Goal: Find specific page/section: Find specific page/section

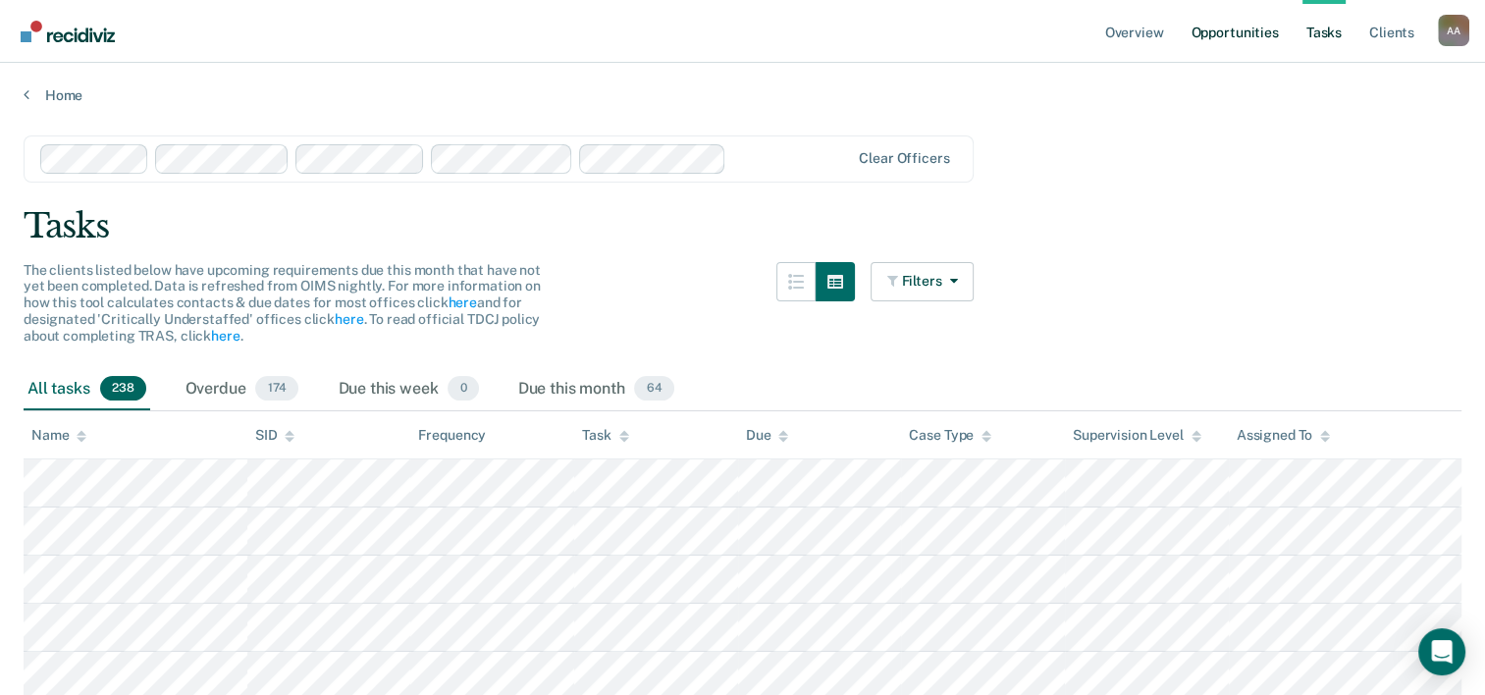
click at [1229, 25] on link "Opportunities" at bounding box center [1233, 31] width 95 height 63
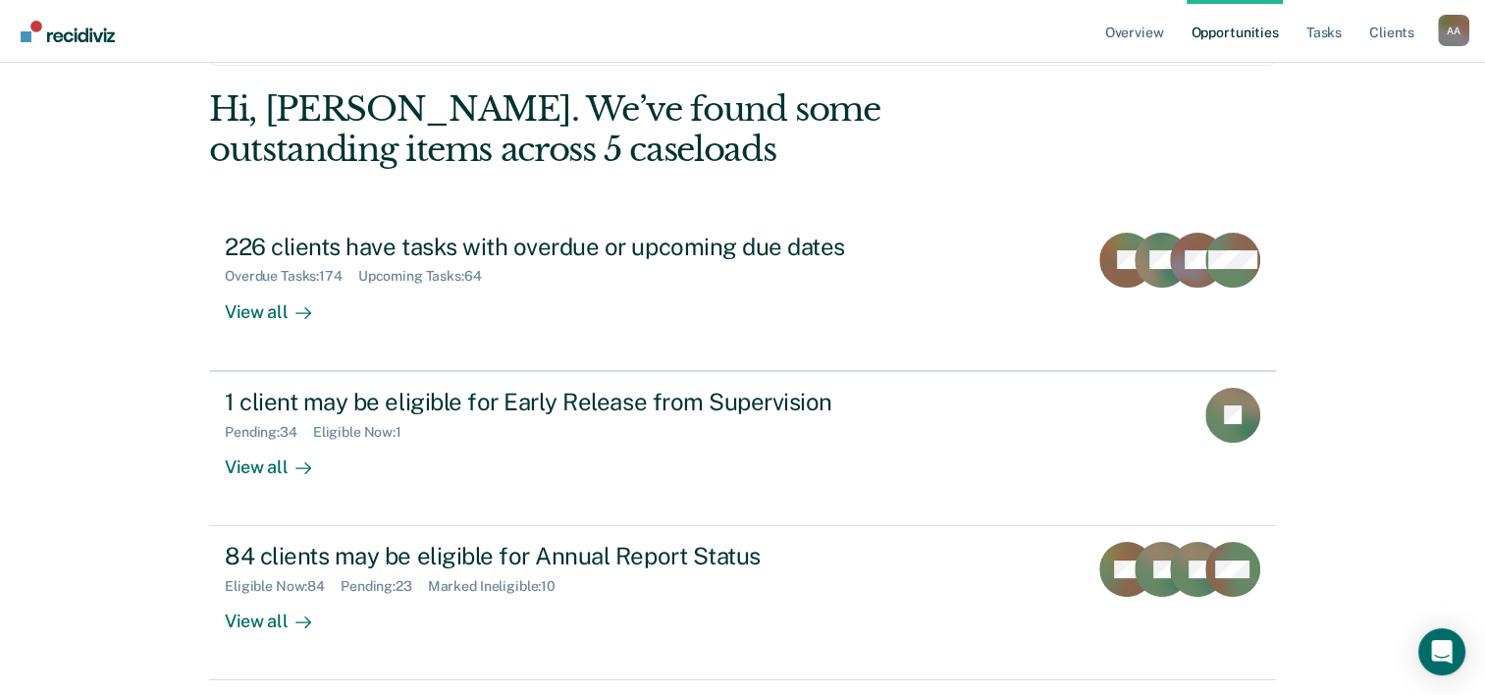
scroll to position [98, 0]
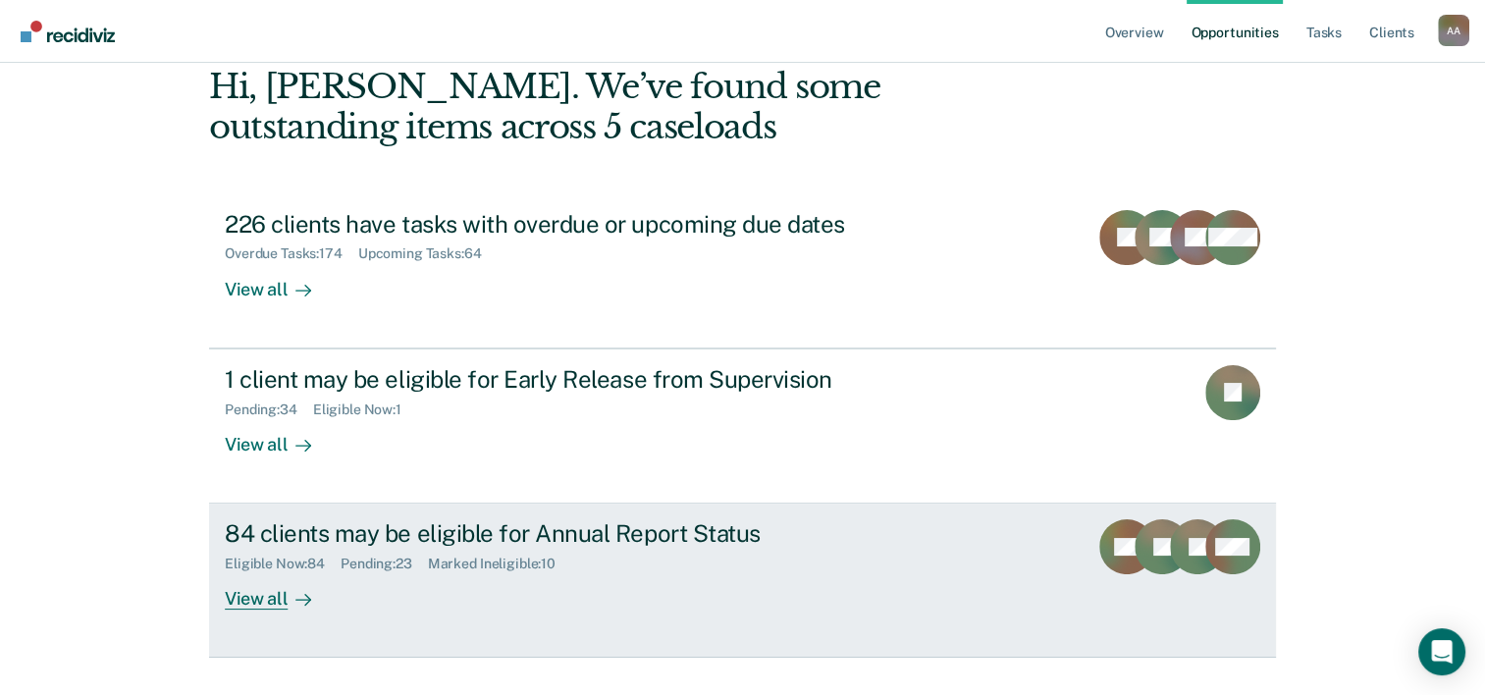
click at [275, 601] on div "View all" at bounding box center [280, 591] width 110 height 38
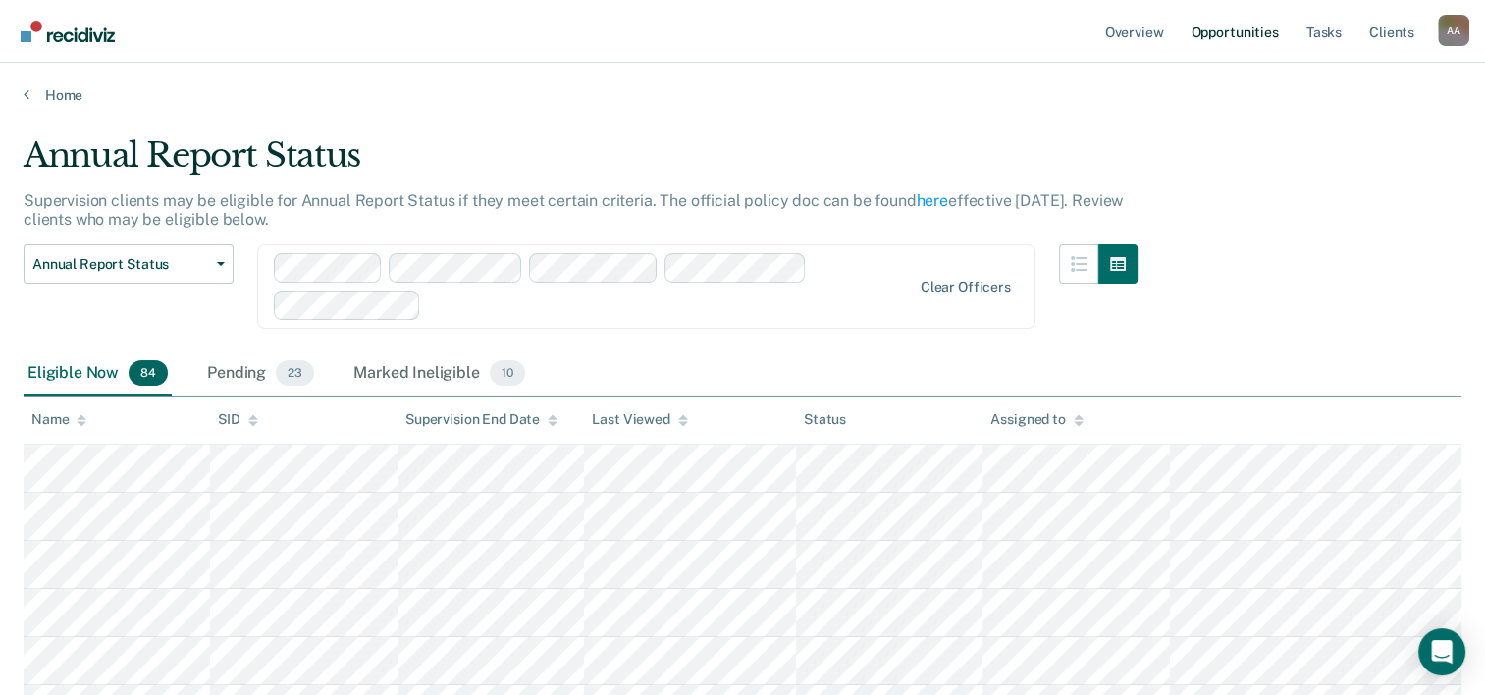
click at [1202, 32] on link "Opportunities" at bounding box center [1233, 31] width 95 height 63
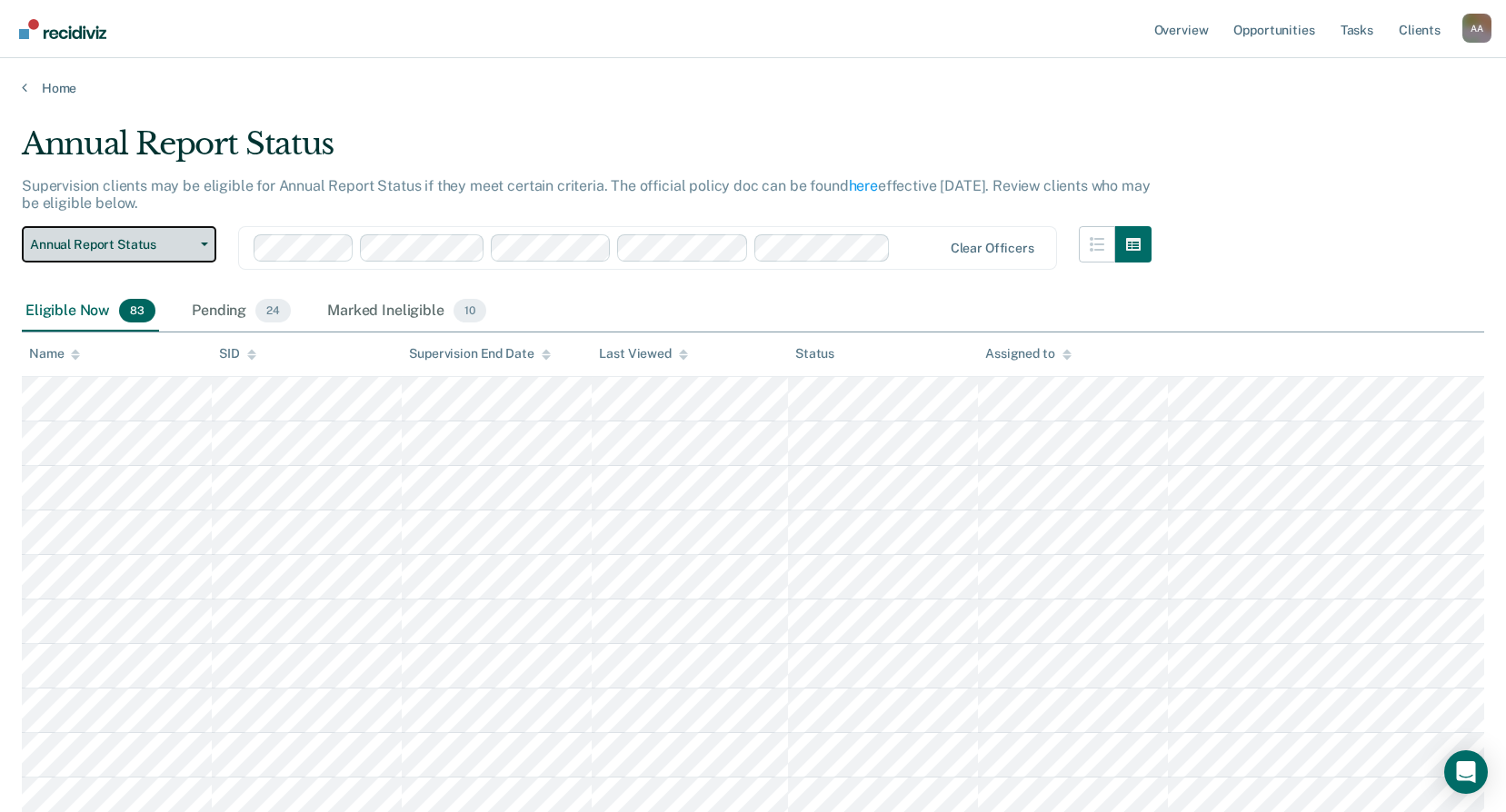
click at [210, 244] on button "Annual Report Status" at bounding box center [119, 244] width 195 height 36
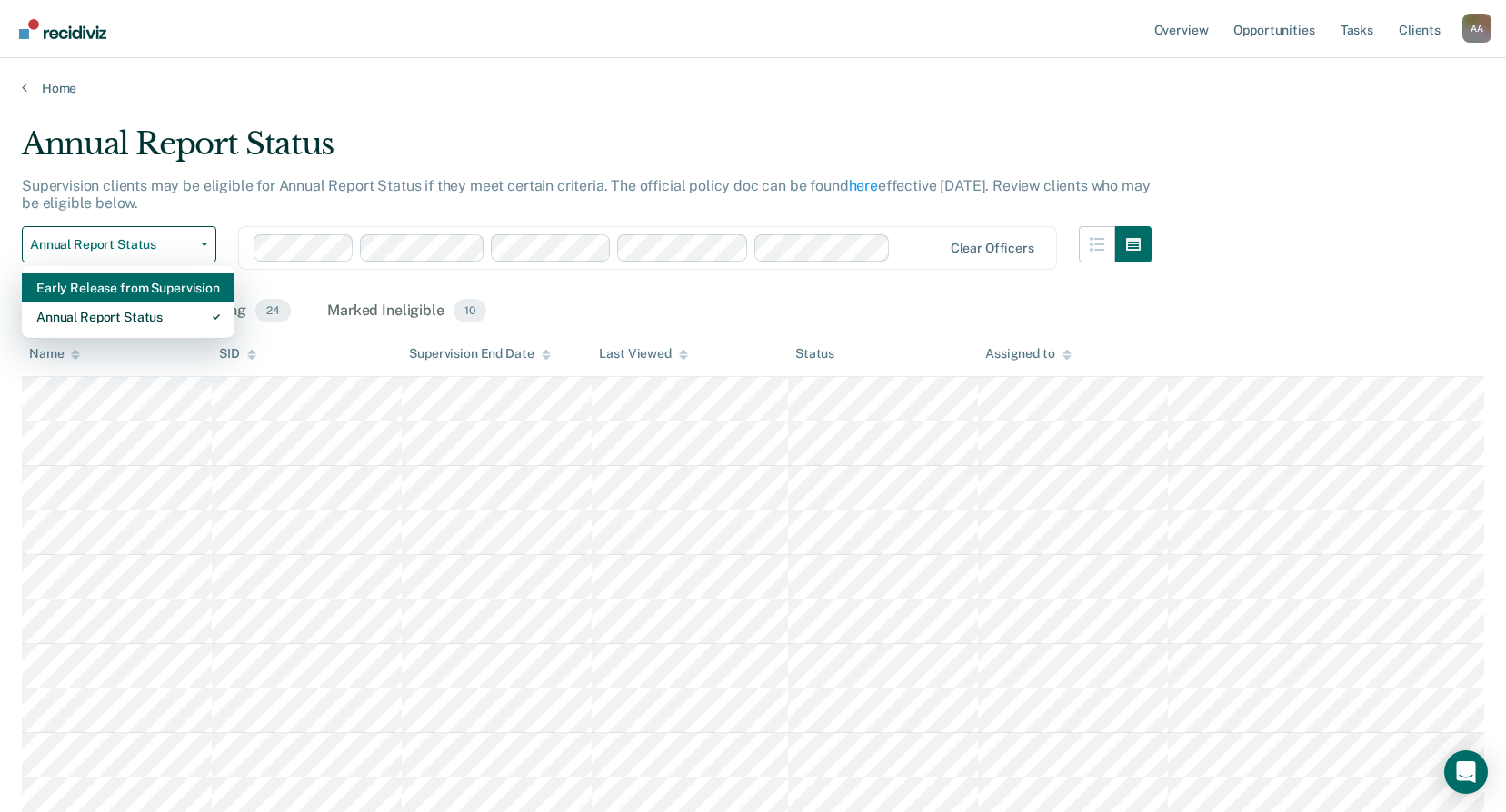
click at [185, 283] on div "Early Release from Supervision" at bounding box center [128, 287] width 183 height 29
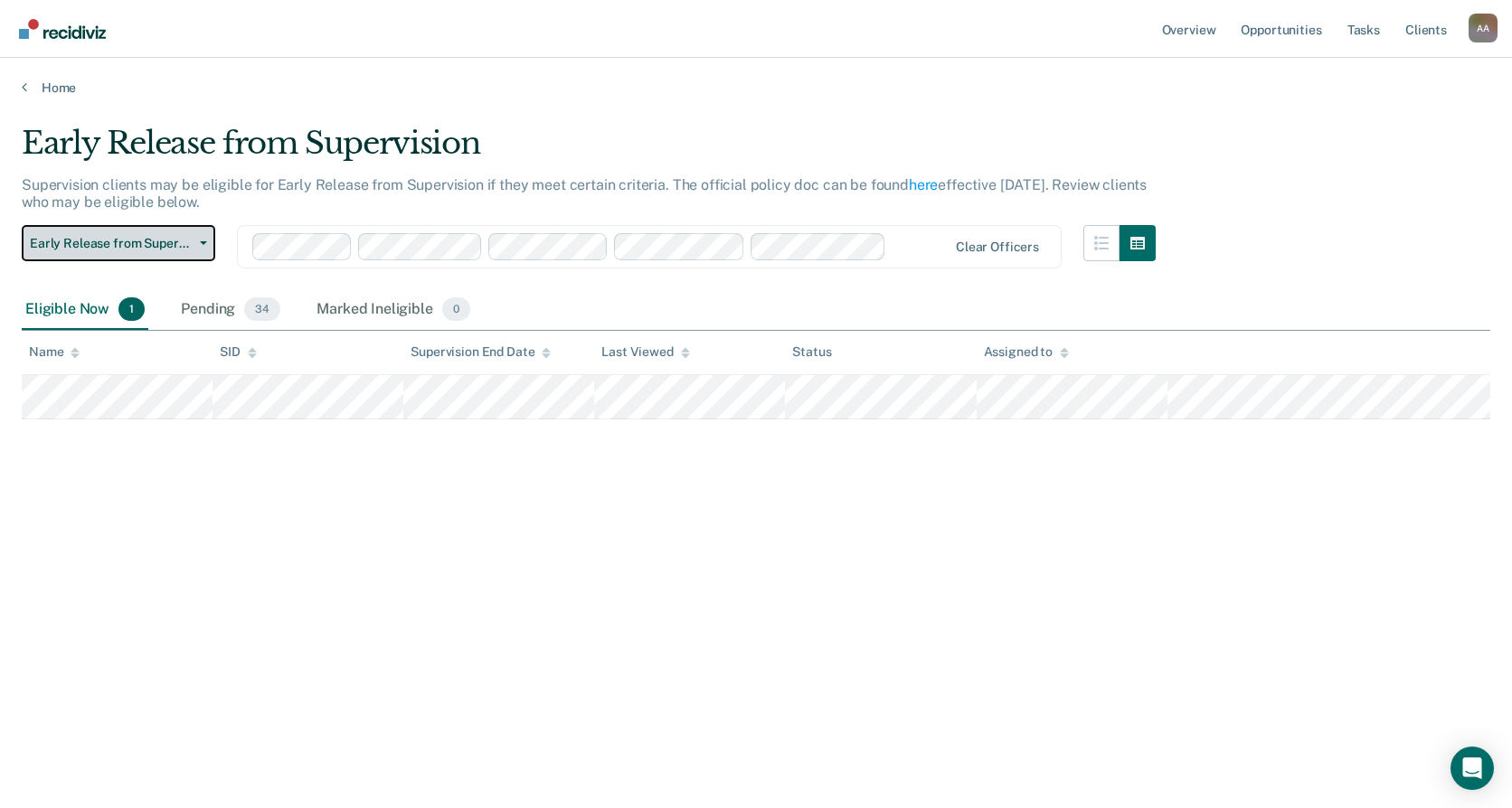
click at [203, 231] on button "Early Release from Supervision" at bounding box center [119, 242] width 193 height 36
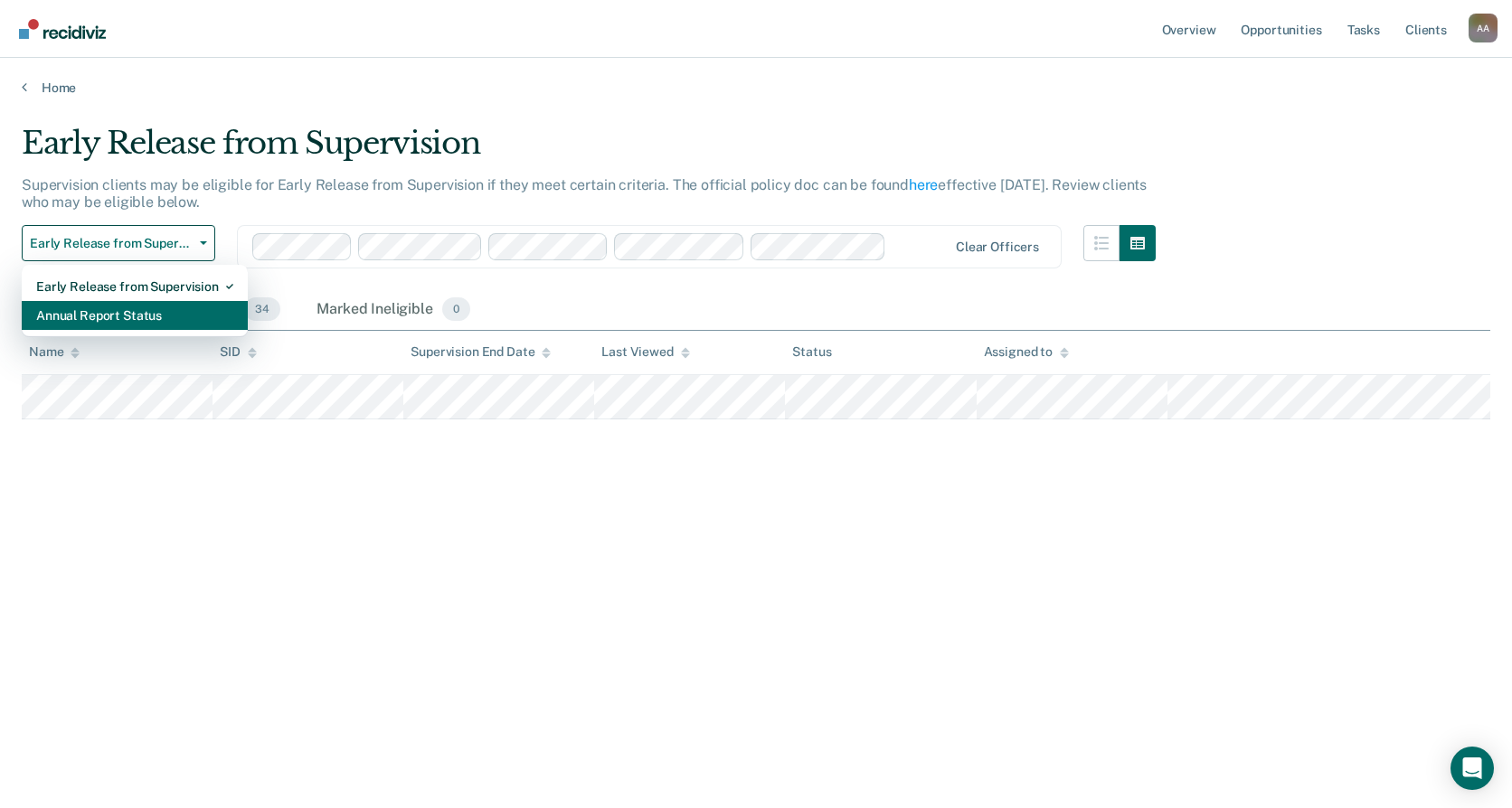
click at [174, 309] on div "Annual Report Status" at bounding box center [135, 315] width 197 height 29
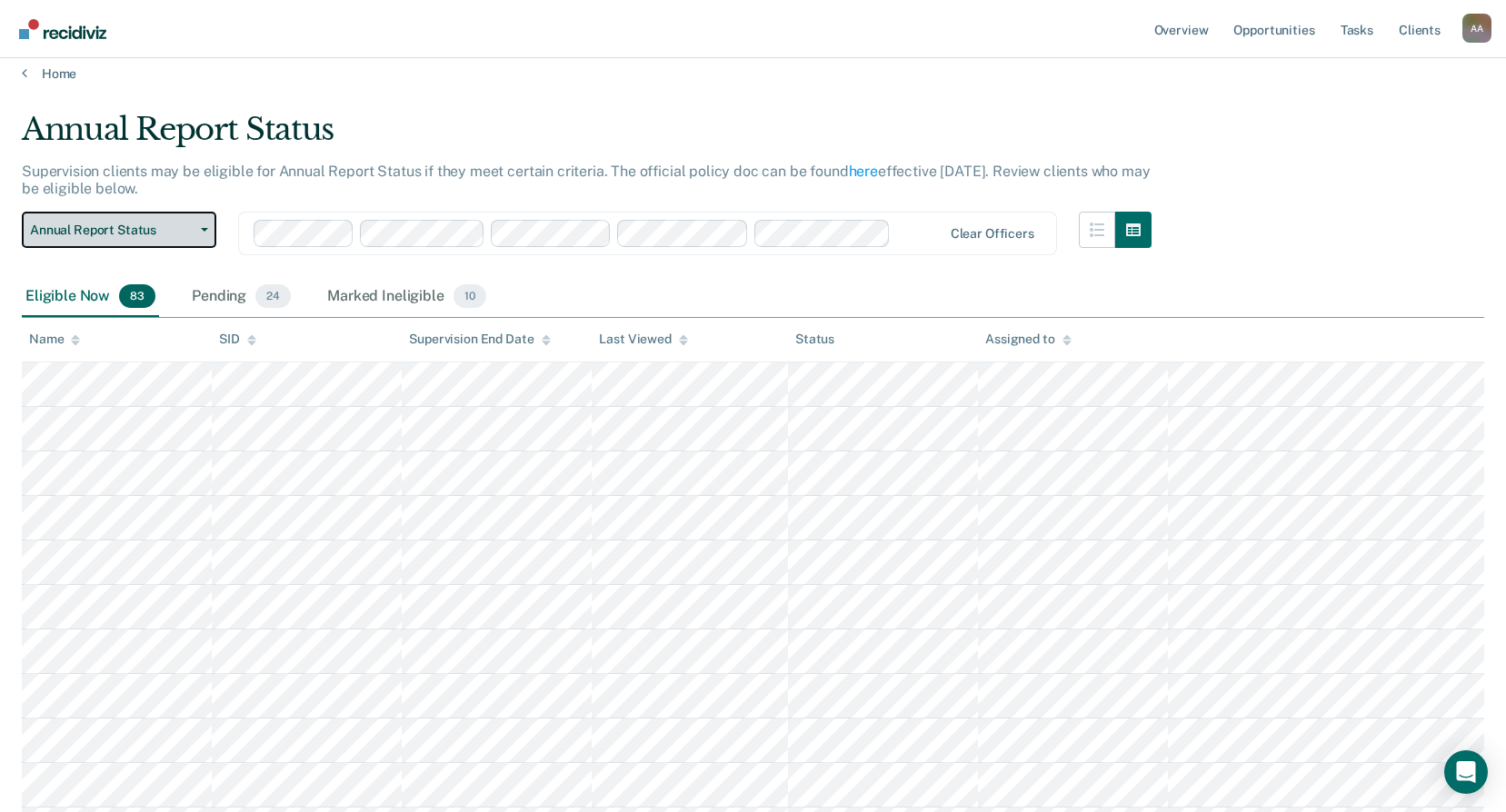
scroll to position [5, 0]
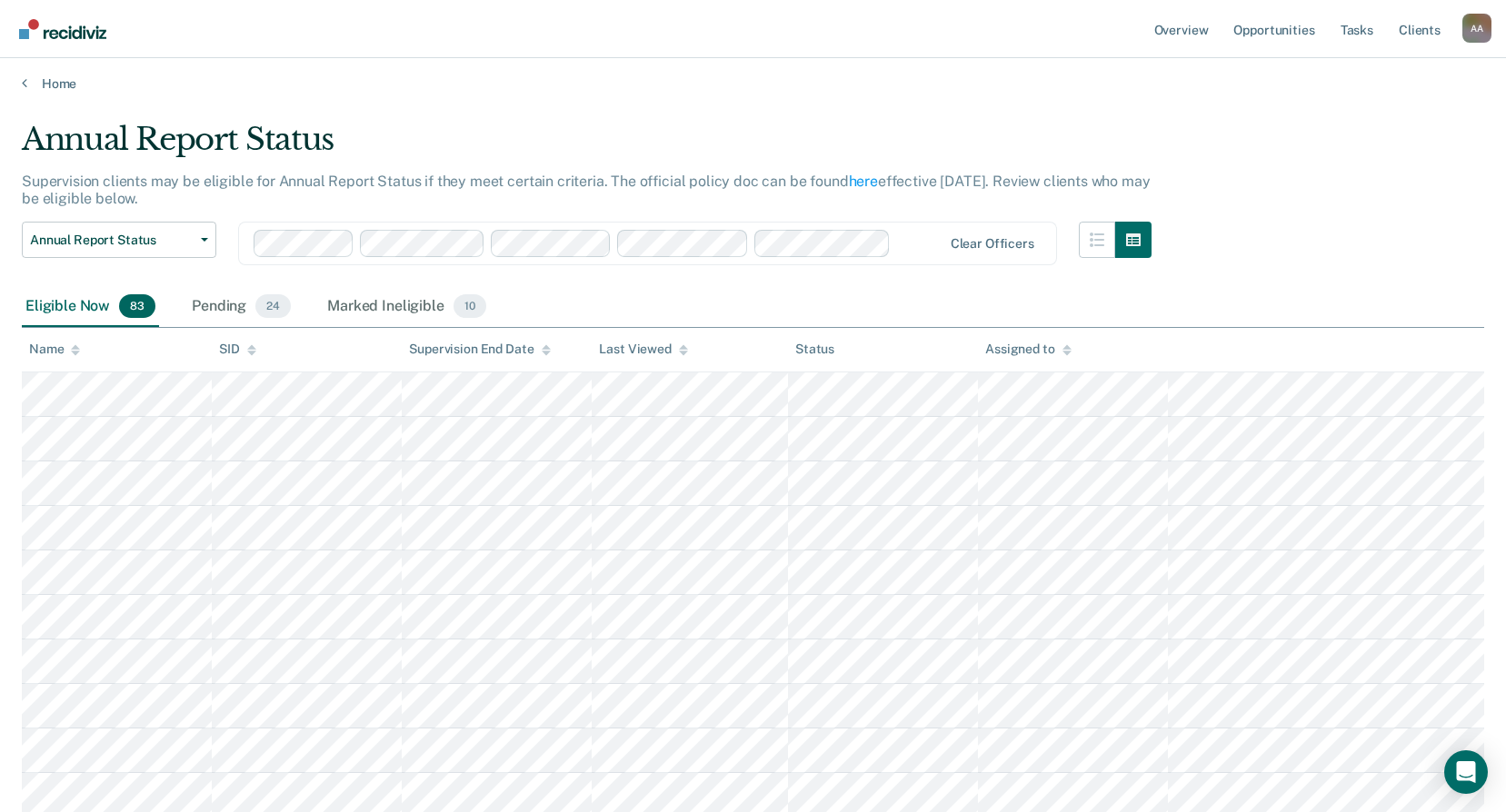
click at [1066, 354] on icon at bounding box center [1067, 353] width 9 height 5
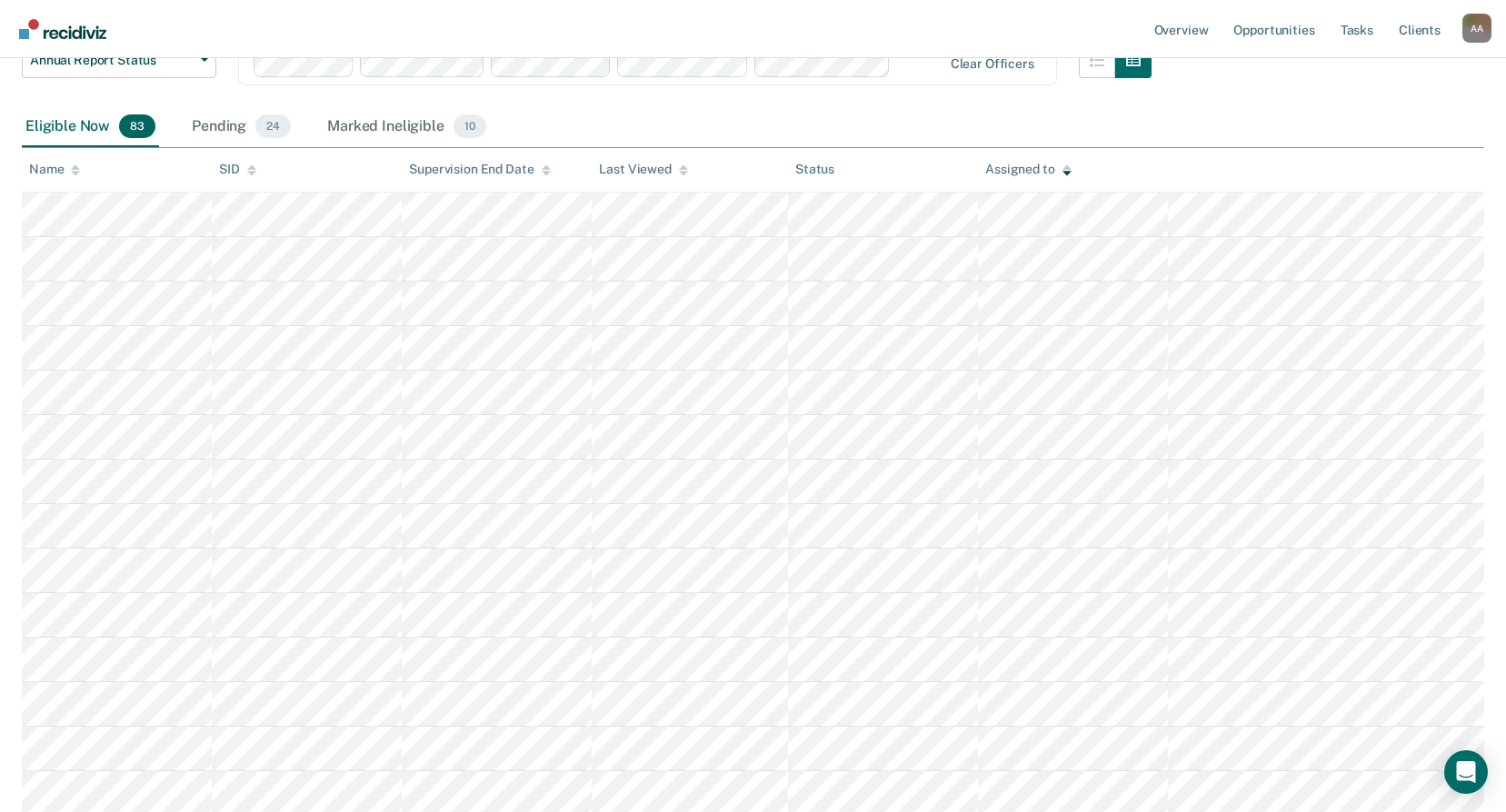
scroll to position [186, 0]
click at [1003, 171] on div "Assigned to" at bounding box center [1028, 168] width 85 height 16
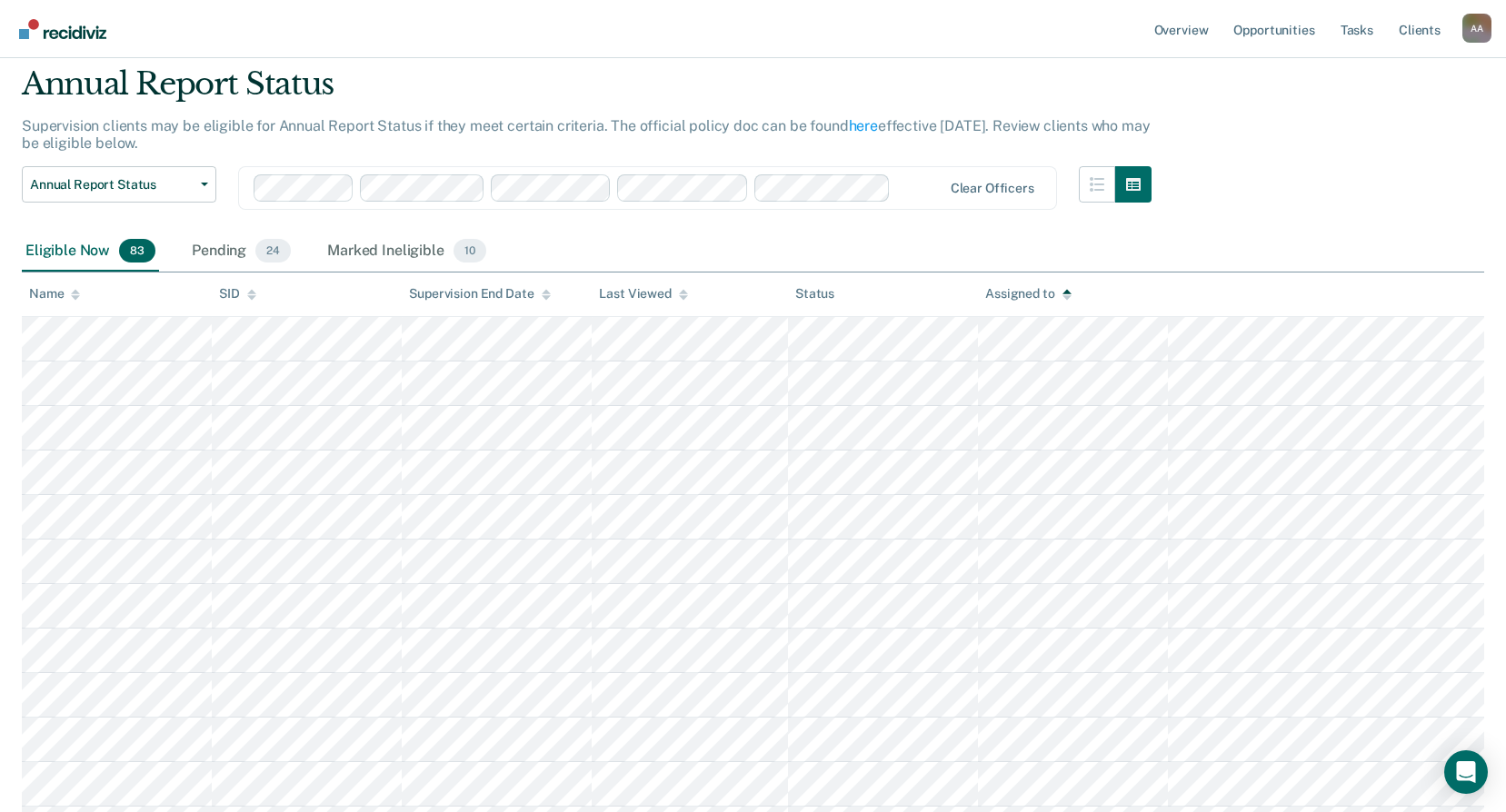
scroll to position [29, 0]
